Goal: Find specific page/section: Find specific page/section

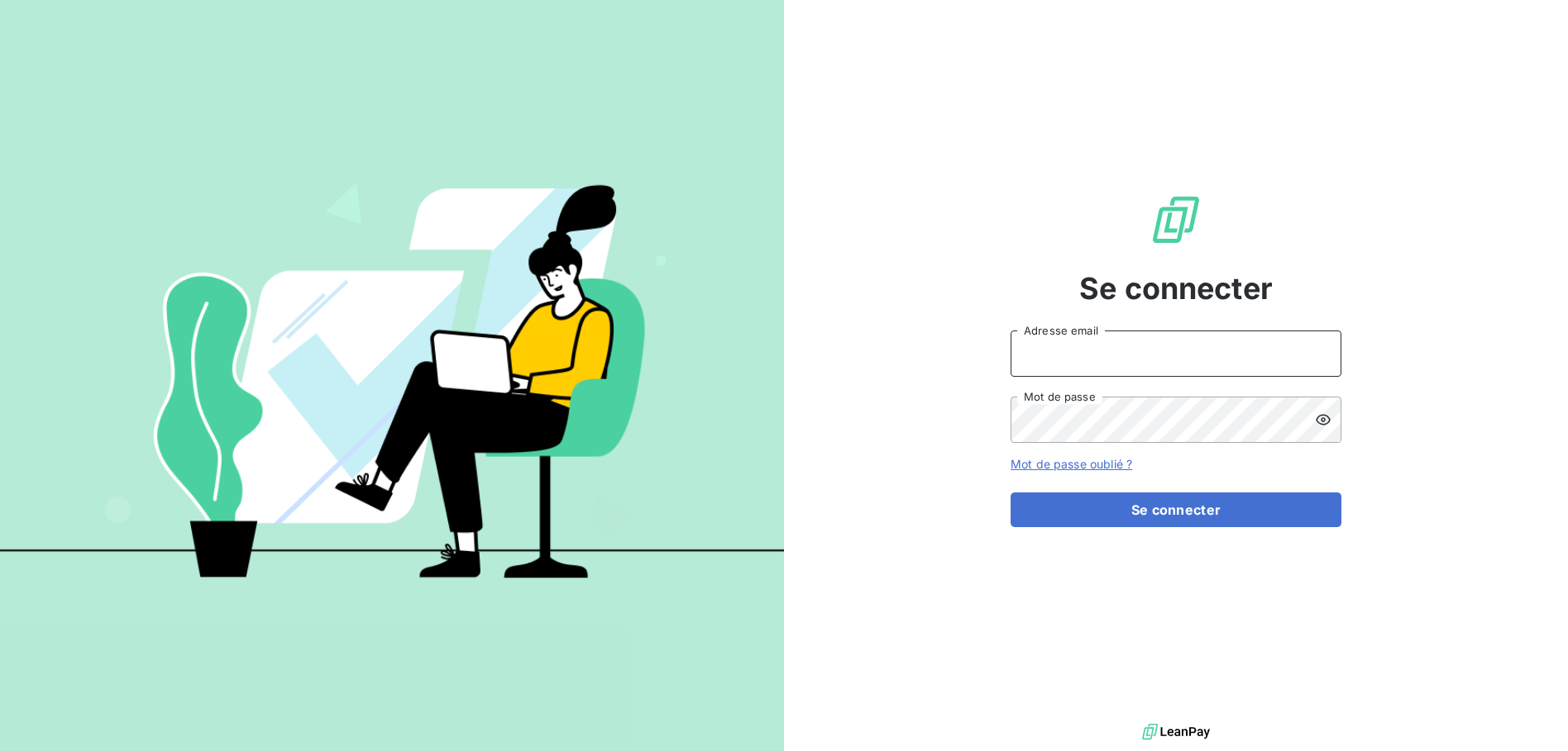
click at [1186, 348] on input "Adresse email" at bounding box center [1175, 353] width 330 height 46
type input "[PERSON_NAME][EMAIL_ADDRESS][PERSON_NAME][DOMAIN_NAME]"
click at [1010, 493] on button "Se connecter" at bounding box center [1175, 510] width 330 height 34
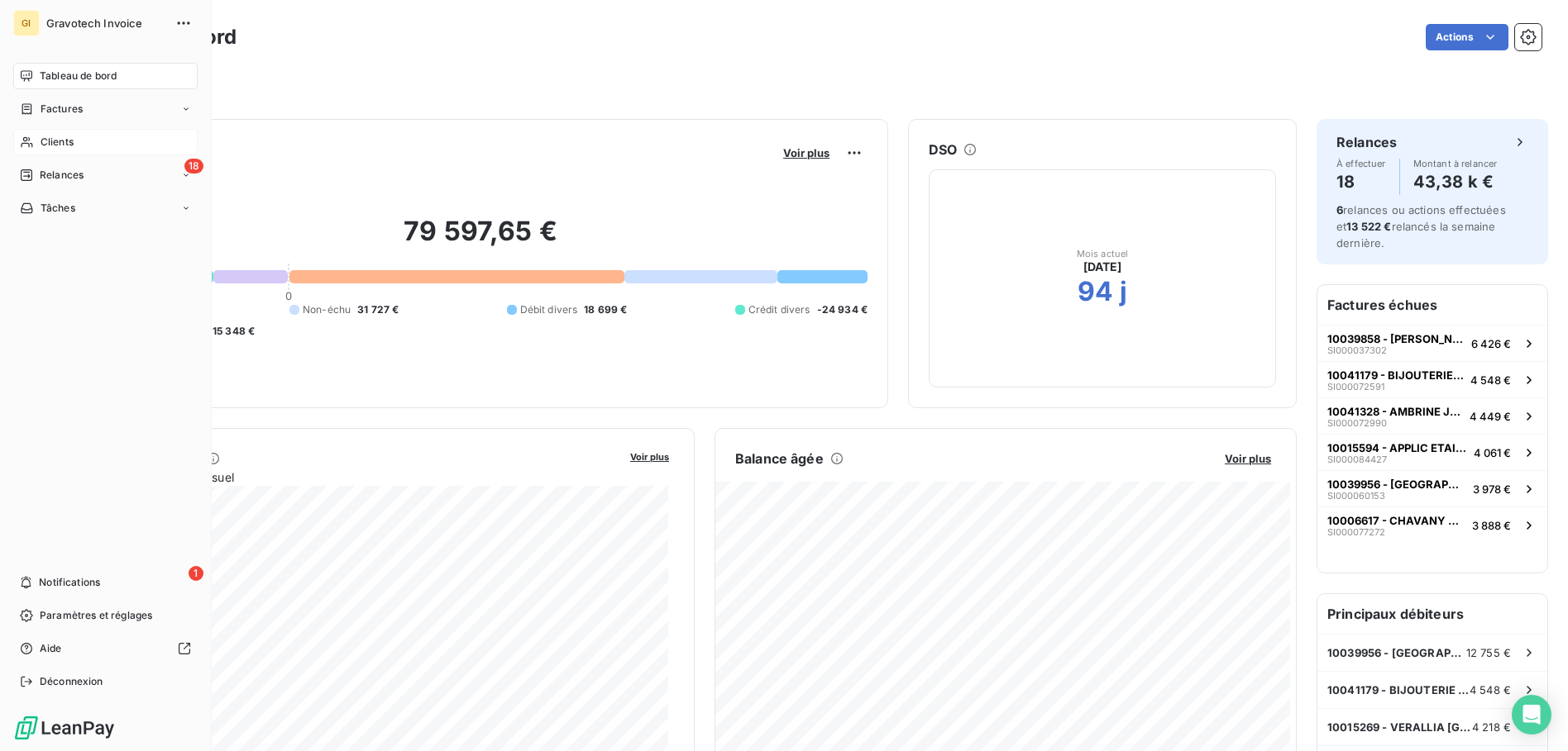
click at [71, 144] on span "Clients" at bounding box center [56, 143] width 34 height 15
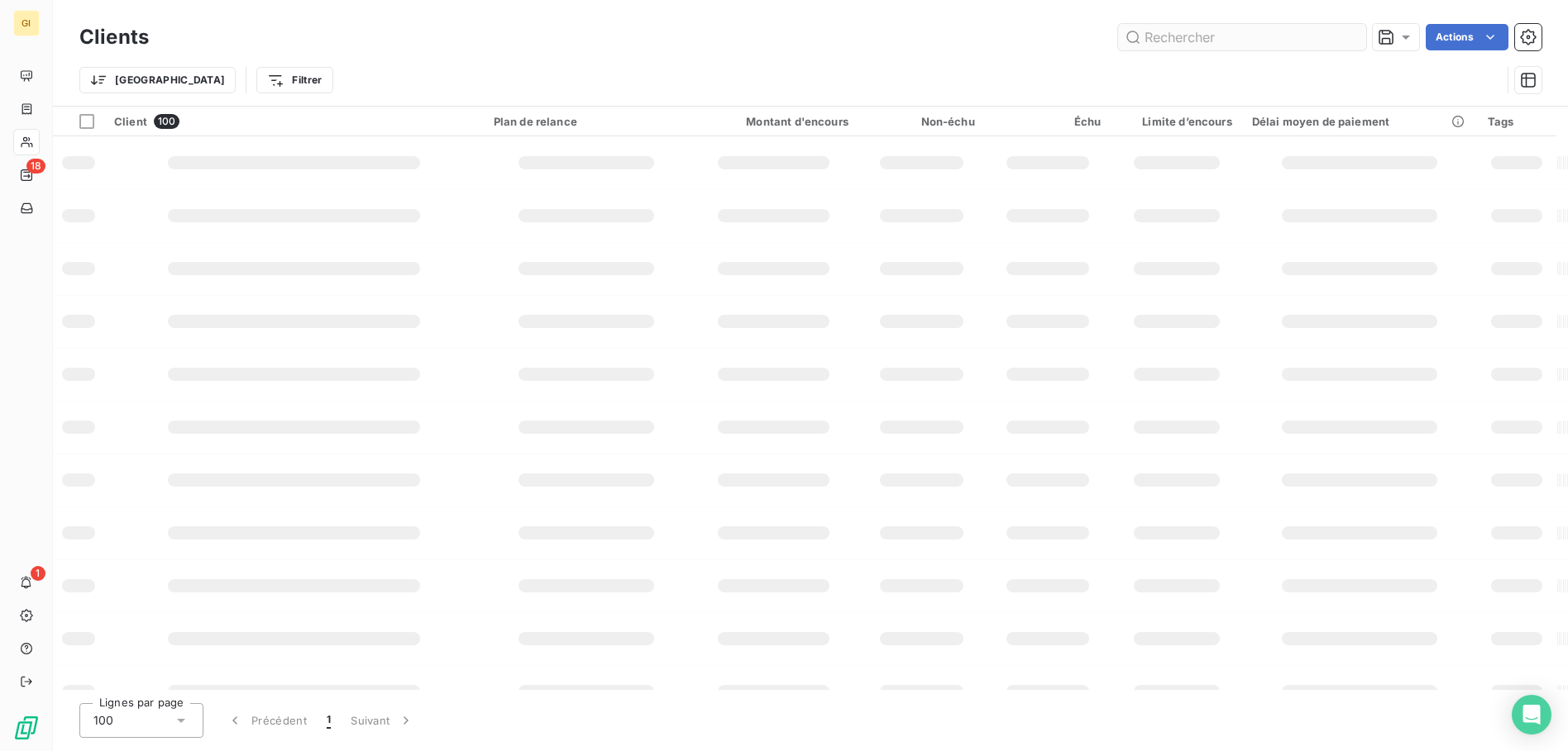
click at [1254, 33] on input "text" at bounding box center [1242, 37] width 248 height 27
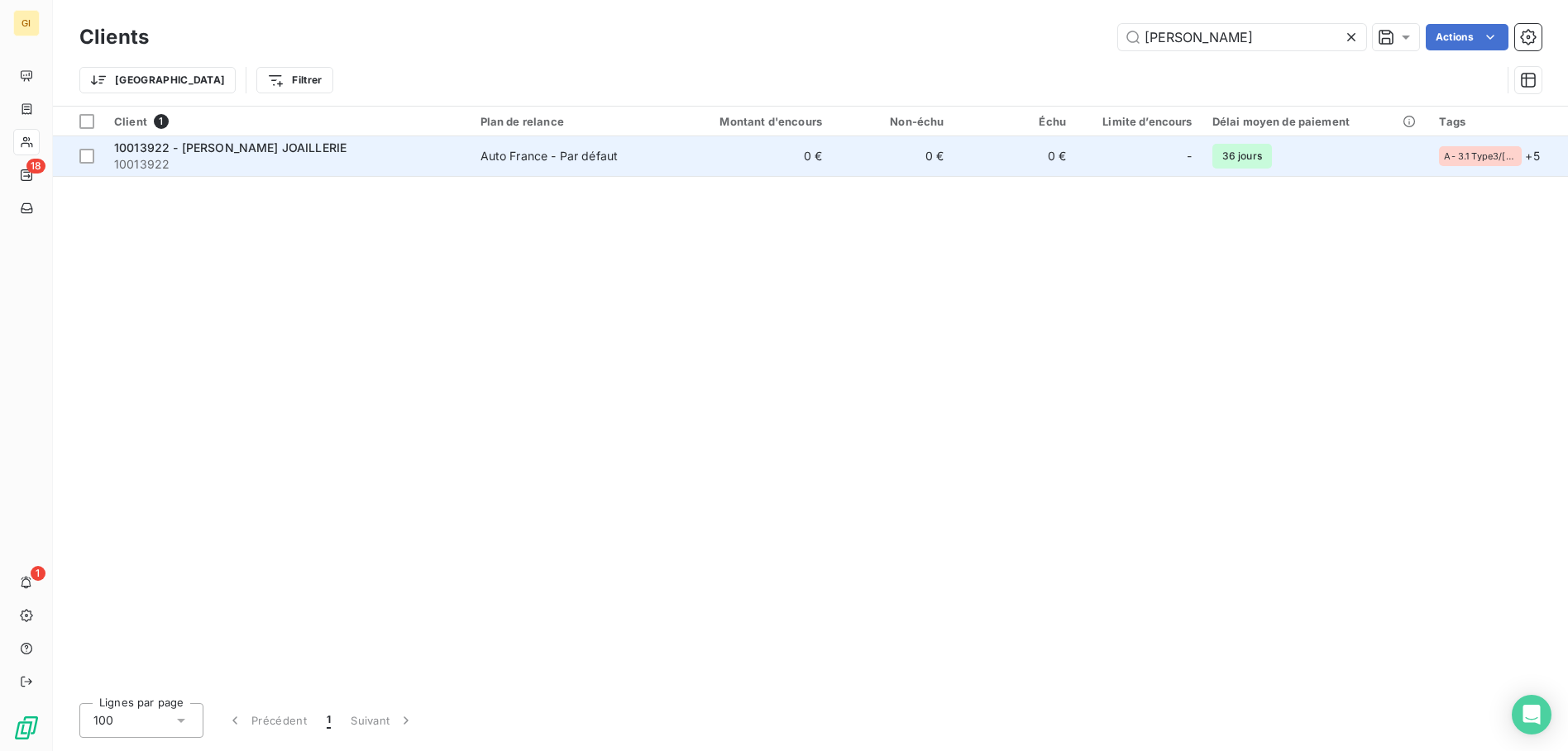
type input "[PERSON_NAME]"
click at [207, 144] on span "10013922 - [PERSON_NAME] JOAILLERIE" at bounding box center [230, 147] width 233 height 14
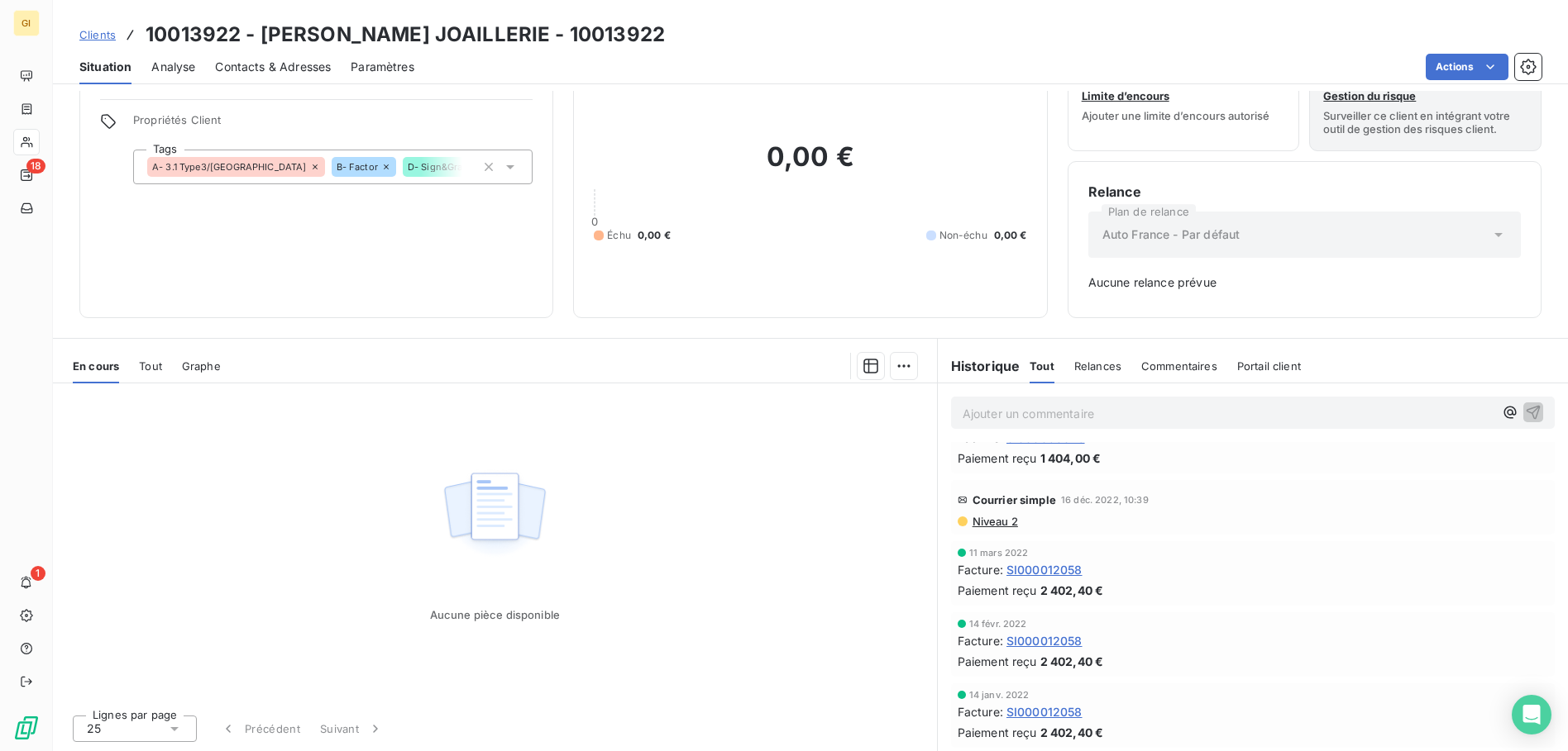
scroll to position [223, 0]
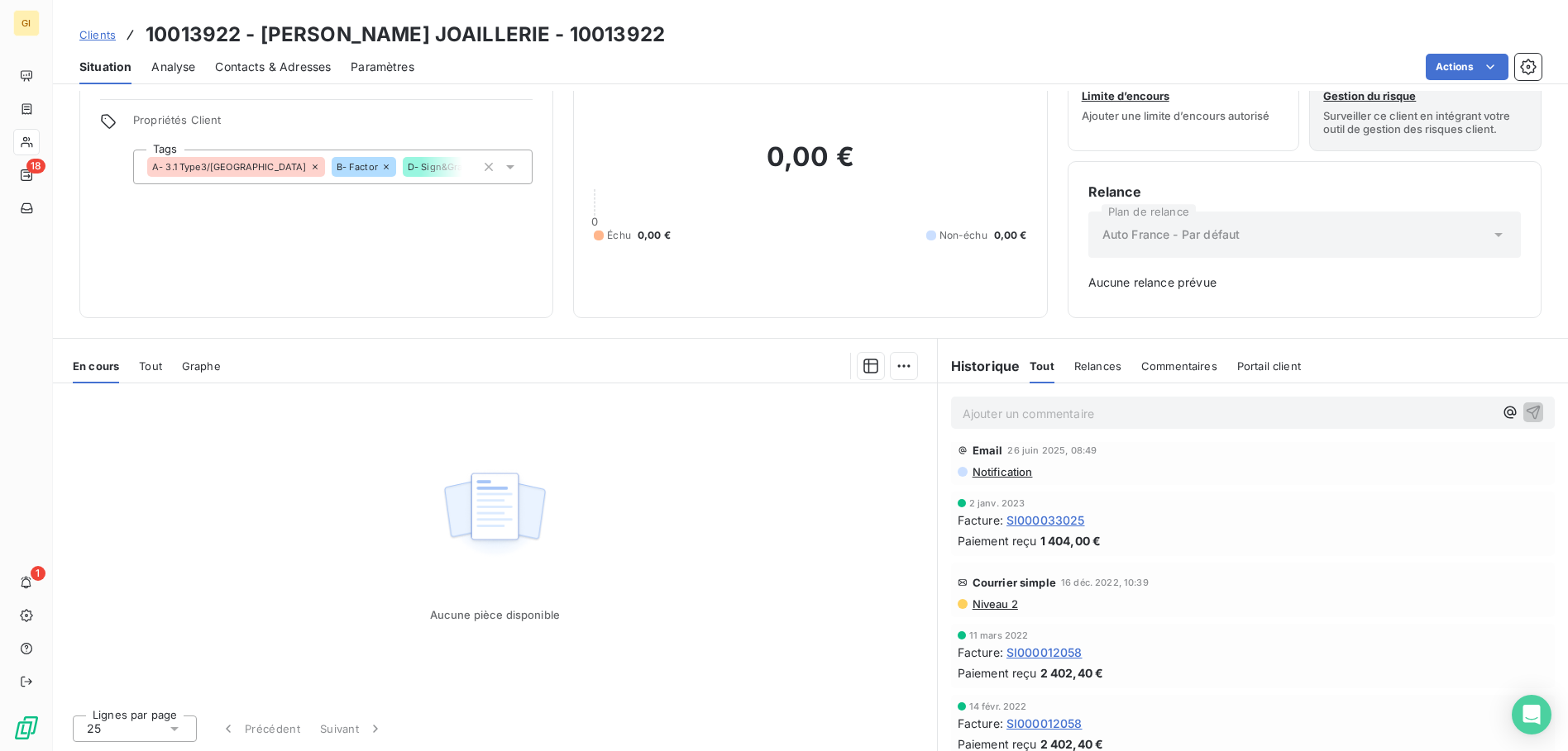
click at [1050, 513] on span "SI000033025" at bounding box center [1045, 520] width 78 height 17
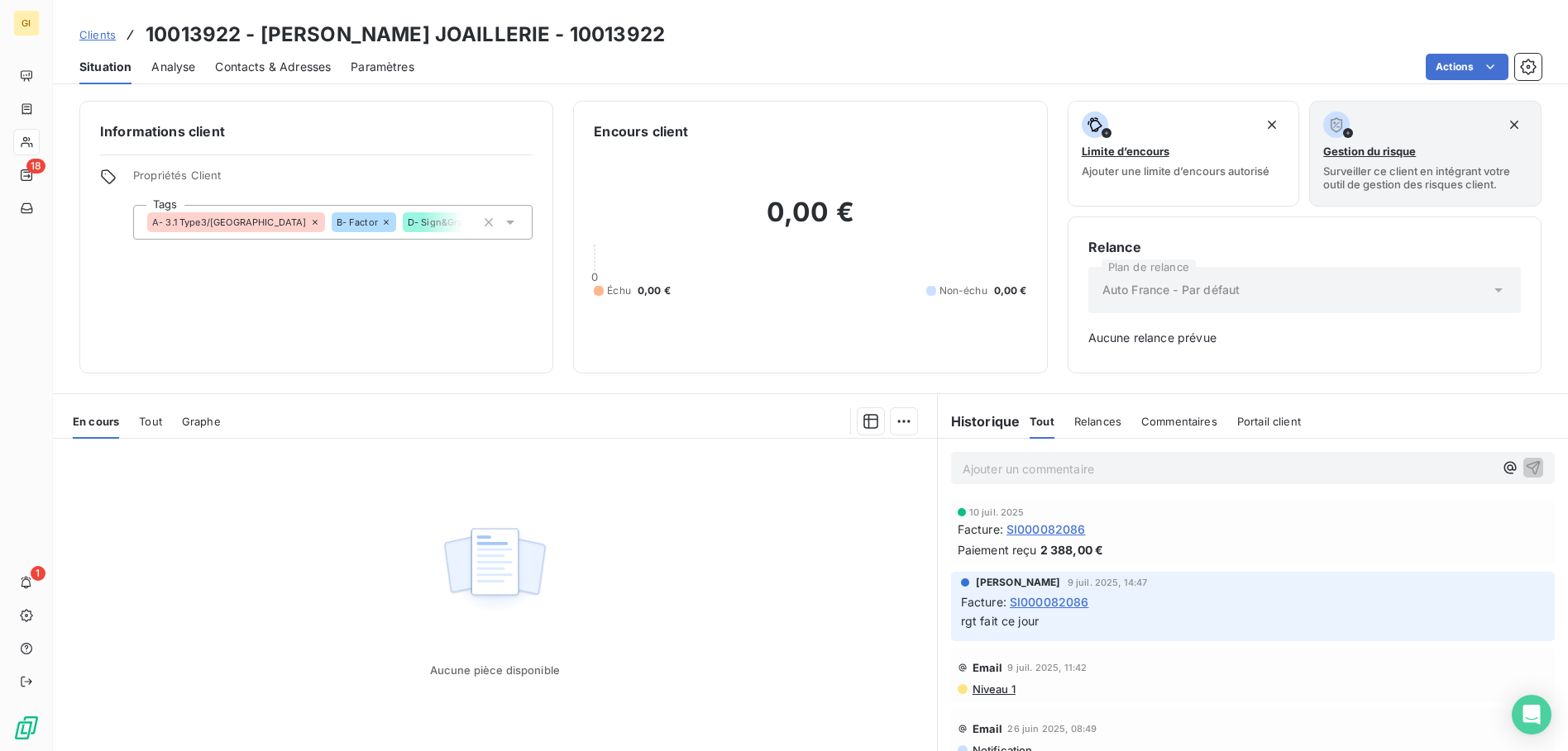
click at [1064, 531] on span "SI000082086" at bounding box center [1045, 529] width 79 height 17
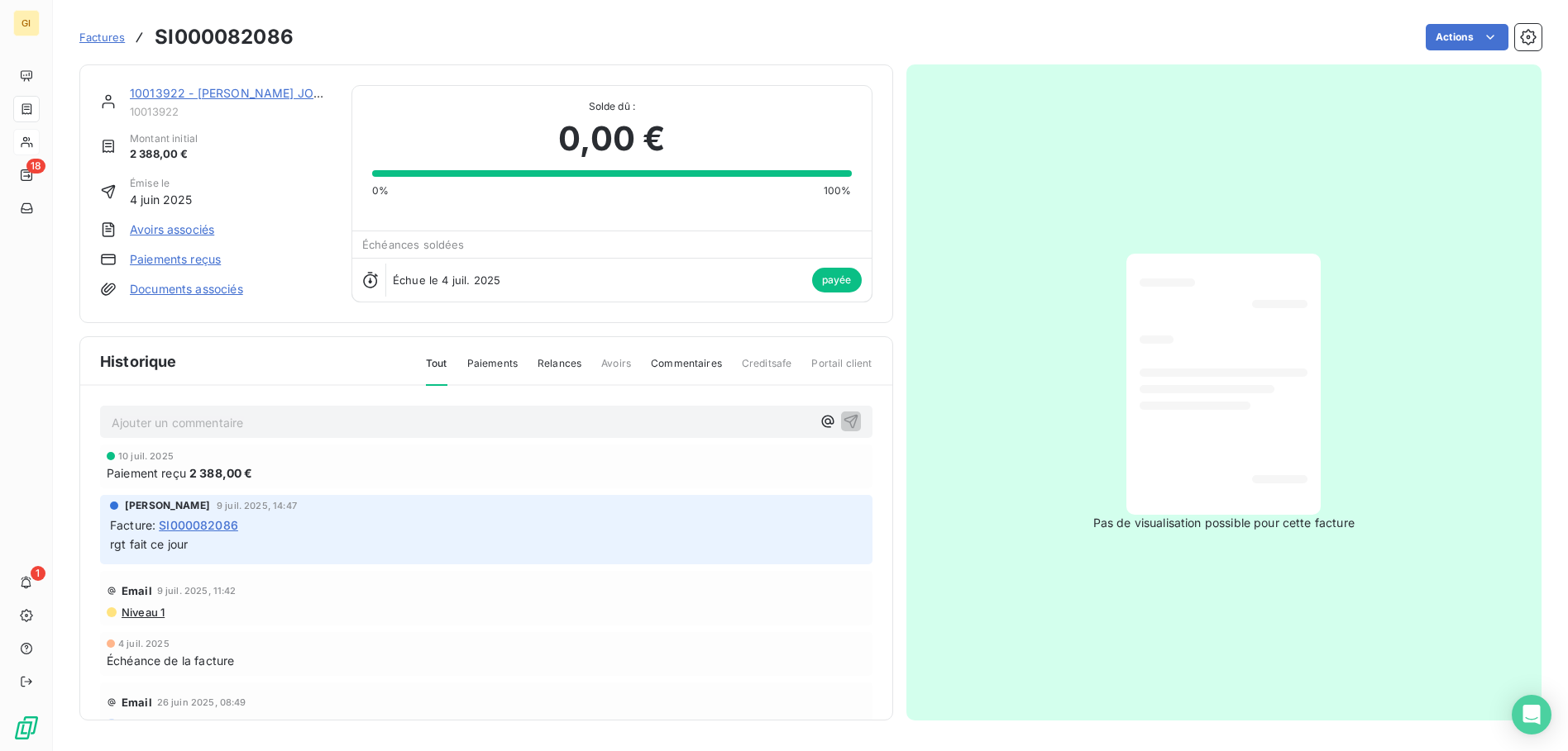
click at [211, 524] on span "SI000082086" at bounding box center [198, 525] width 79 height 17
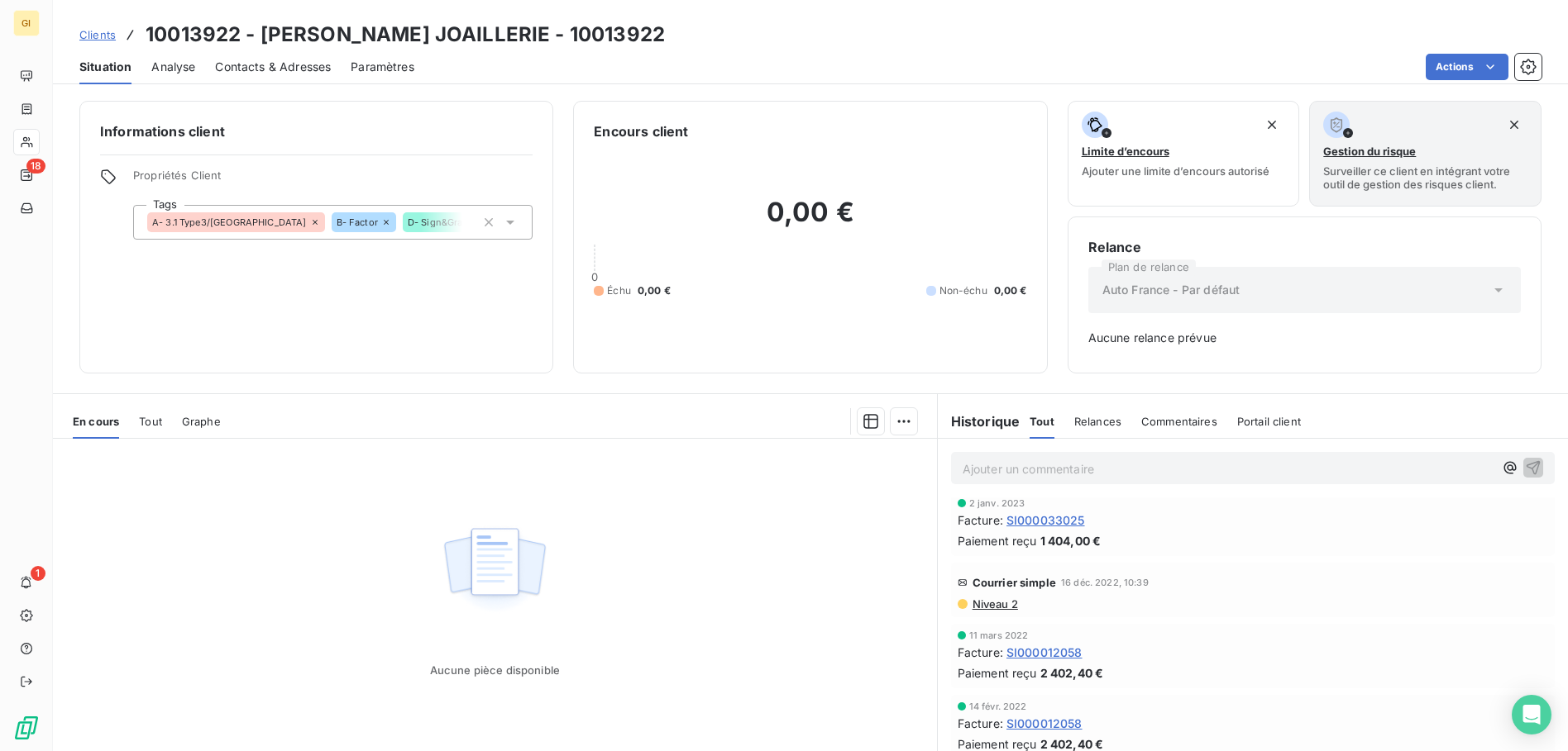
scroll to position [306, 0]
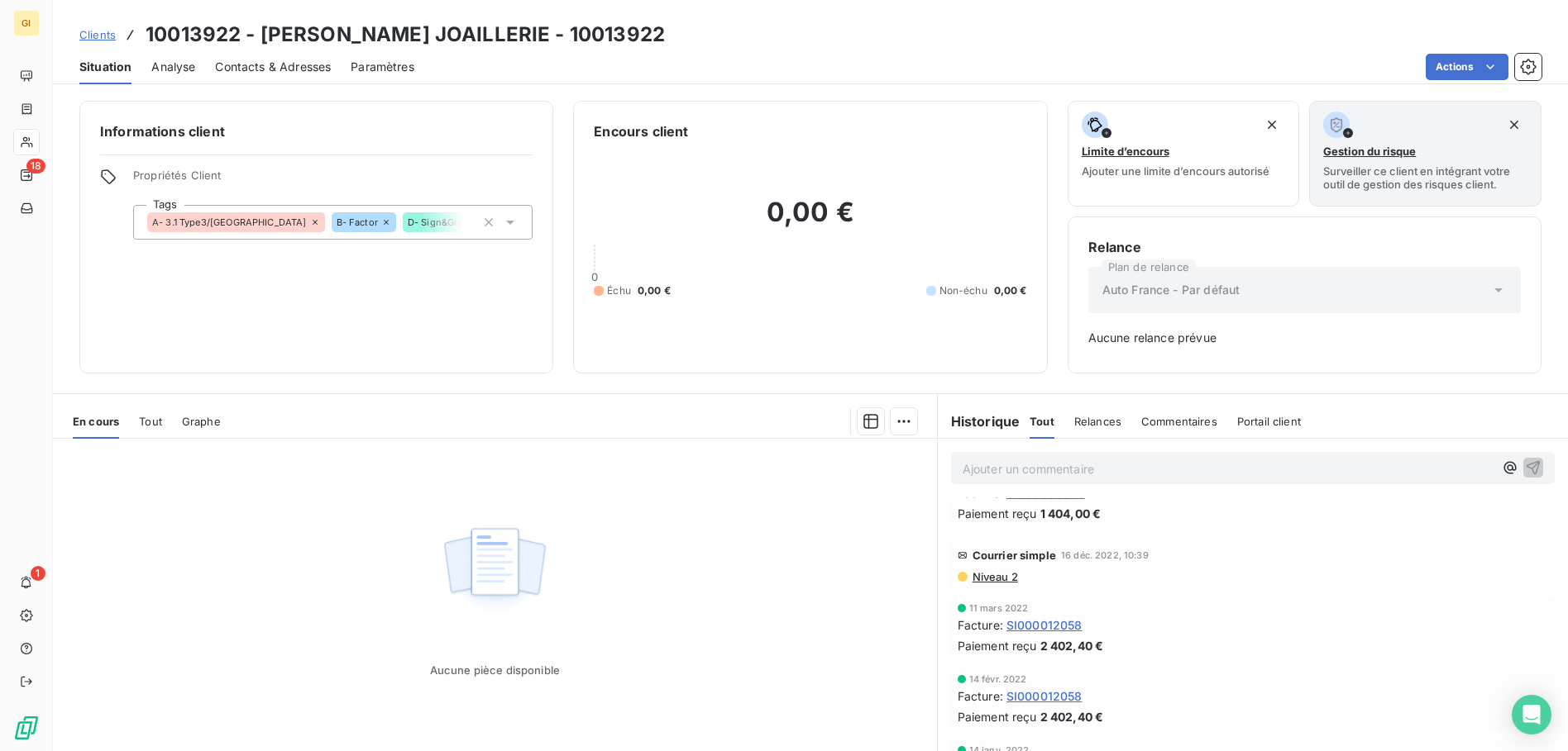
click at [1022, 631] on span "SI000012058" at bounding box center [1043, 625] width 76 height 17
